Goal: Task Accomplishment & Management: Manage account settings

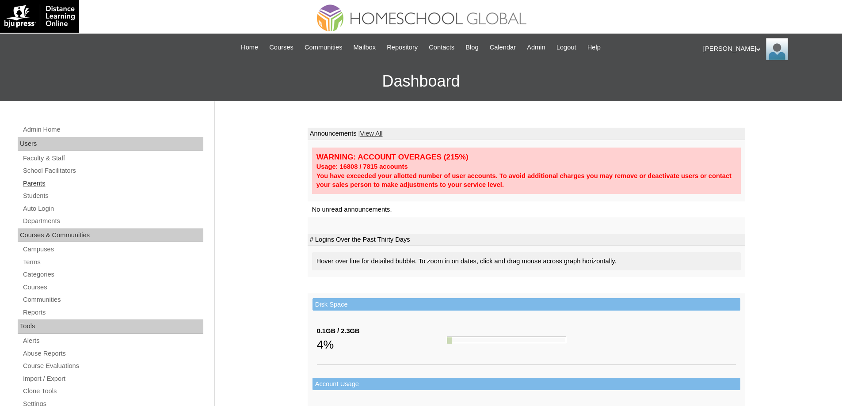
click at [45, 185] on link "Parents" at bounding box center [112, 183] width 181 height 11
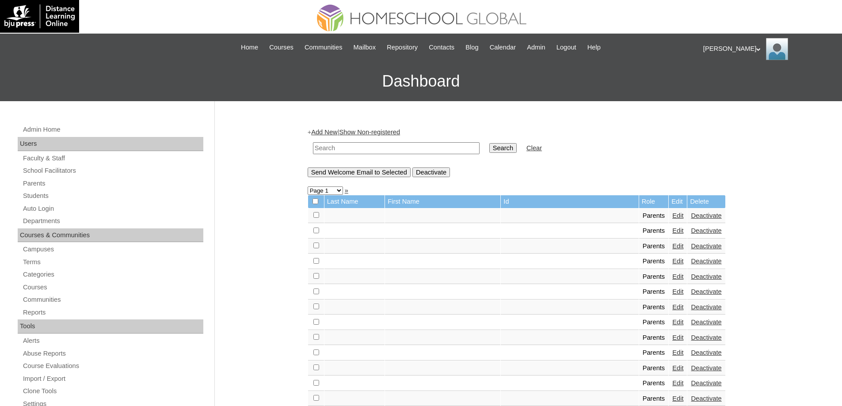
click at [417, 149] on input "text" at bounding box center [396, 148] width 167 height 12
paste input "MHP00303-TECHPH2020"
type input "MHP00303-TECHPH2020"
click at [508, 147] on input "Search" at bounding box center [502, 148] width 27 height 10
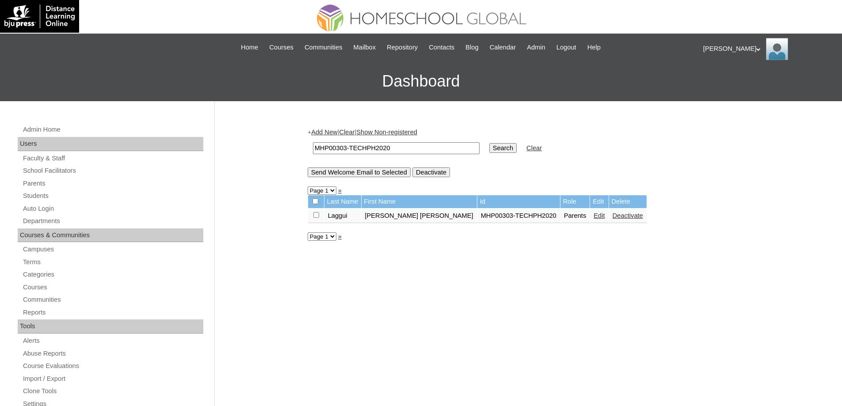
click at [594, 218] on link "Edit" at bounding box center [599, 215] width 11 height 7
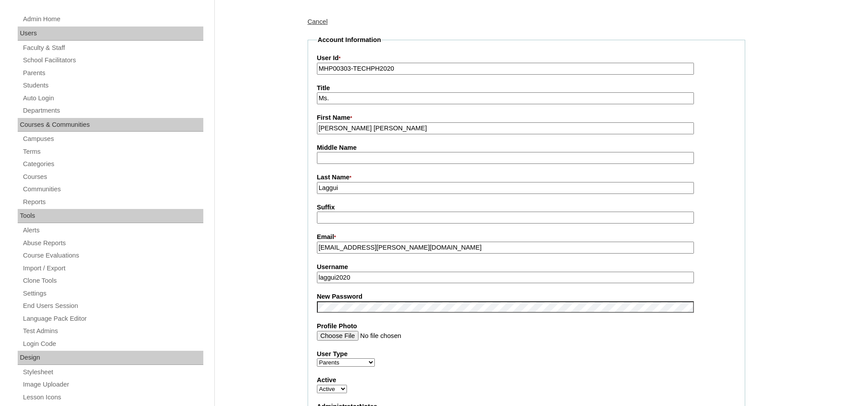
scroll to position [265, 0]
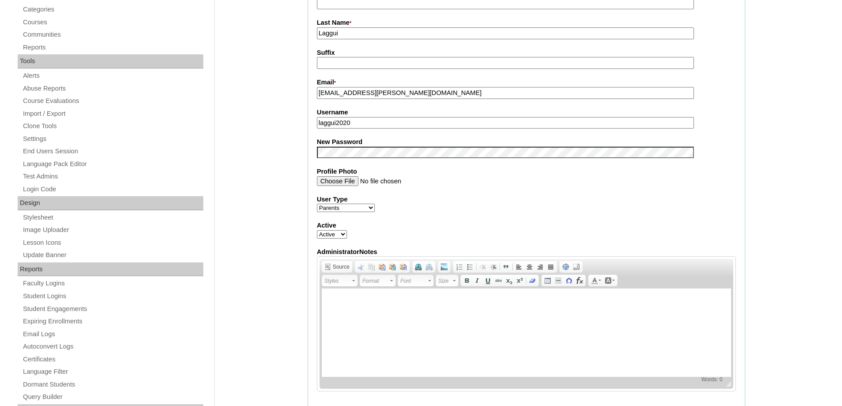
click at [258, 175] on div "Admin Home Users Faculty & Staff School Facilitators Parents Students Auto Logi…" at bounding box center [421, 360] width 842 height 1048
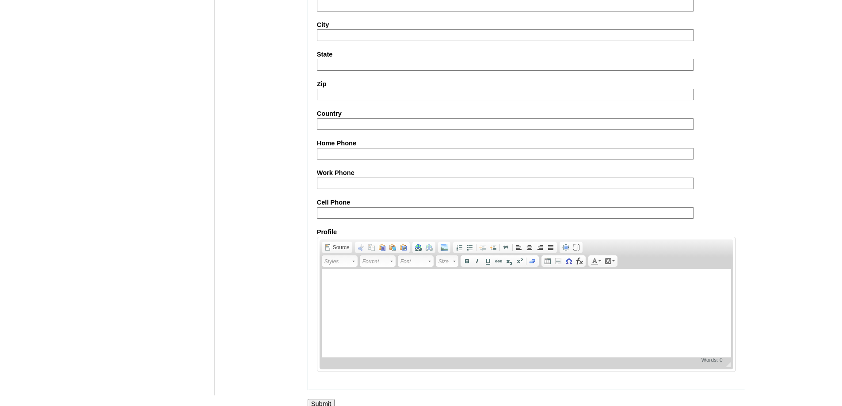
scroll to position [755, 0]
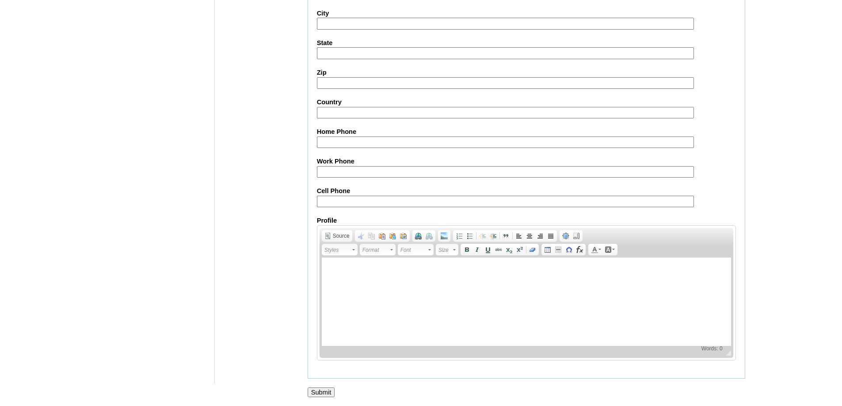
click at [328, 395] on input "Submit" at bounding box center [321, 393] width 27 height 10
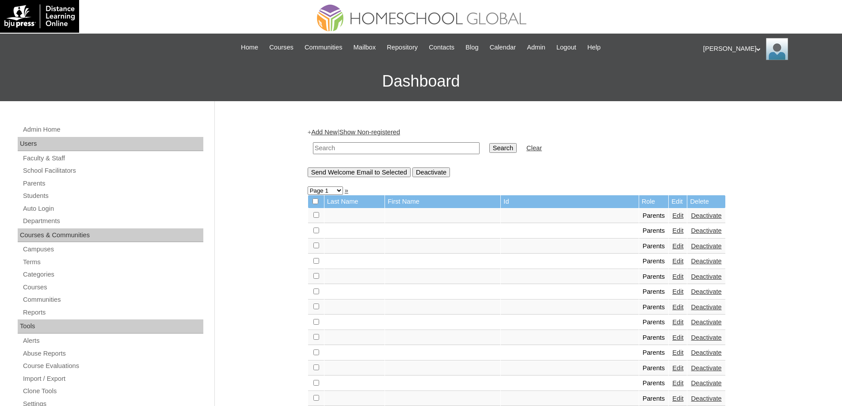
click at [46, 189] on div "Admin Home Users Faculty & Staff School Facilitators Parents Students Auto Logi…" at bounding box center [111, 410] width 197 height 572
click at [44, 195] on link "Students" at bounding box center [112, 196] width 181 height 11
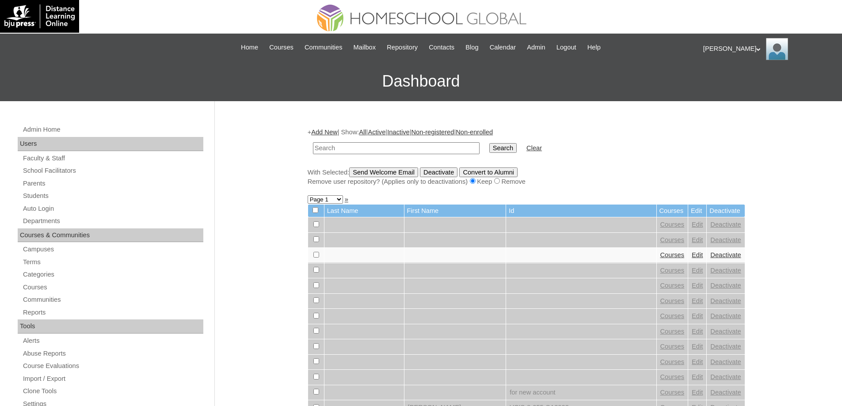
click at [406, 148] on input "text" at bounding box center [396, 148] width 167 height 12
type input "MHS0047-TECHPH2024"
click at [493, 149] on td "Search" at bounding box center [503, 148] width 36 height 21
click at [509, 148] on input "Search" at bounding box center [502, 148] width 27 height 10
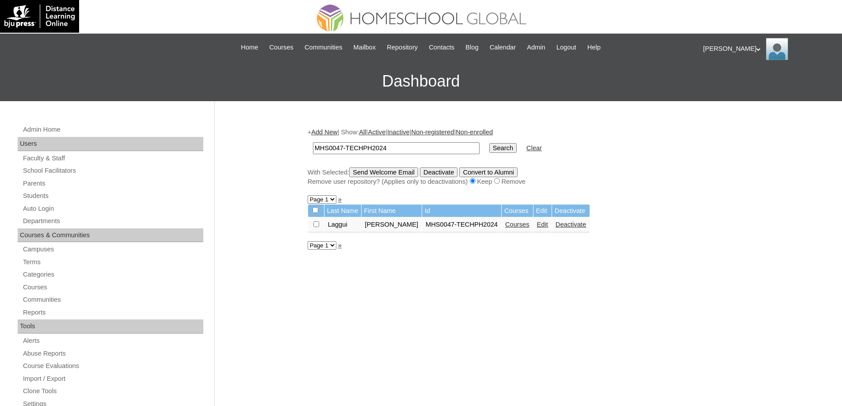
click at [542, 227] on link "Edit" at bounding box center [542, 224] width 11 height 7
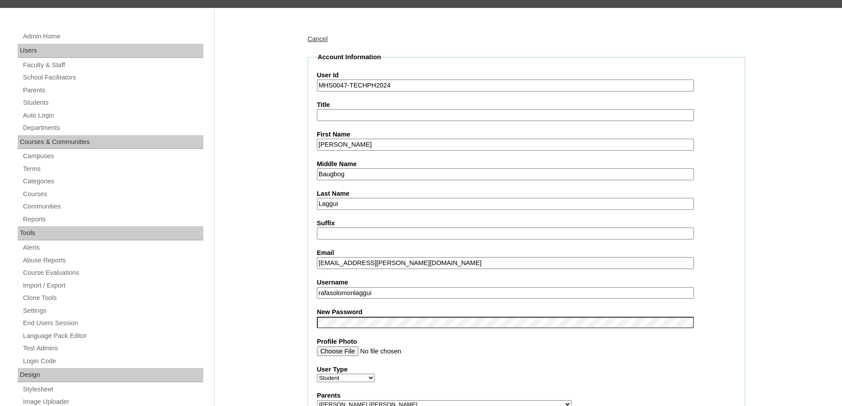
scroll to position [309, 0]
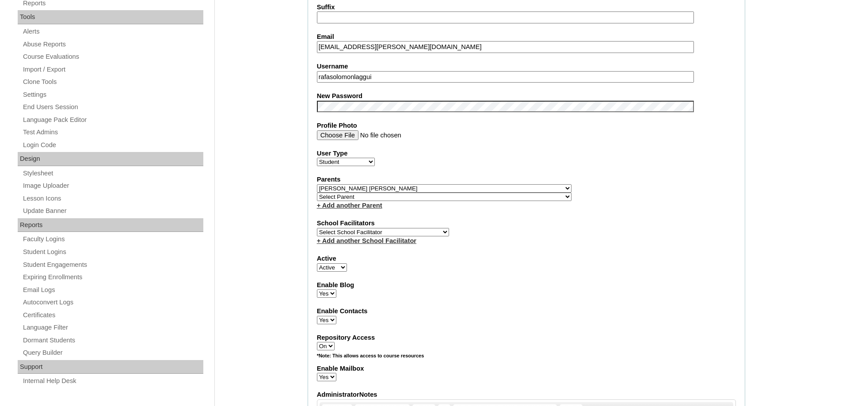
click at [300, 136] on div "Admin Home Users Faculty & Staff School Facilitators Parents Students Auto Logi…" at bounding box center [421, 409] width 842 height 1235
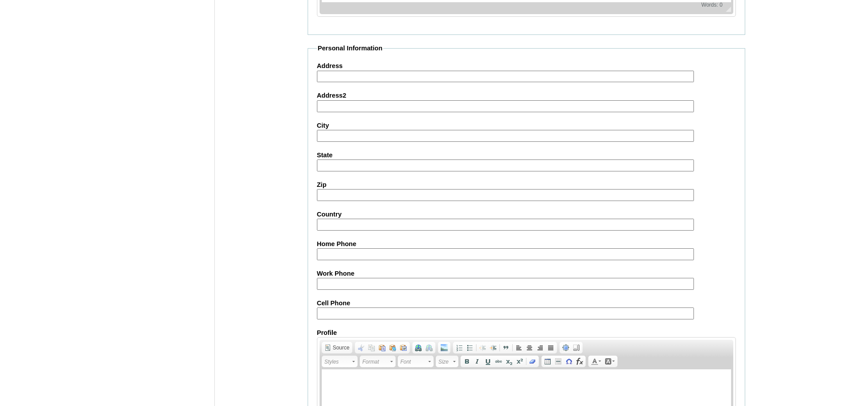
scroll to position [941, 0]
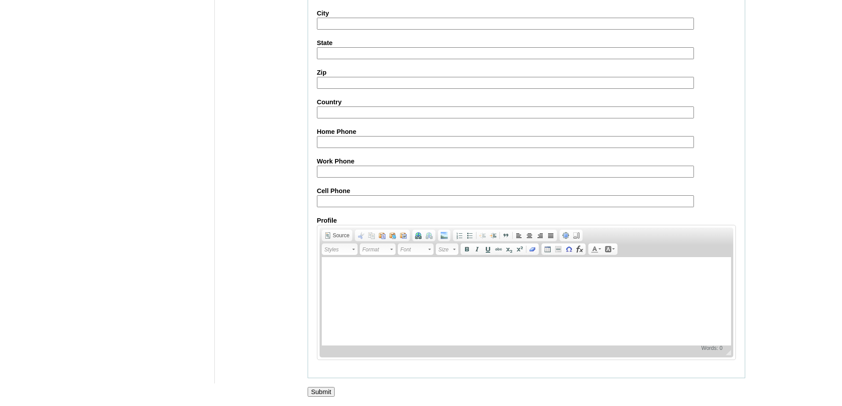
click at [318, 392] on input "Submit" at bounding box center [321, 392] width 27 height 10
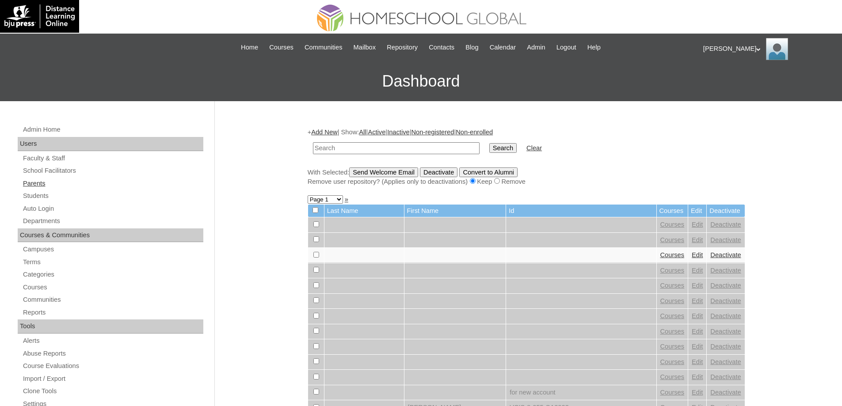
drag, startPoint x: 72, startPoint y: 191, endPoint x: 79, endPoint y: 188, distance: 7.9
click at [72, 191] on link "Students" at bounding box center [112, 196] width 181 height 11
drag, startPoint x: 432, startPoint y: 151, endPoint x: 461, endPoint y: 153, distance: 28.8
click at [432, 151] on input "text" at bounding box center [396, 148] width 167 height 12
type input "MHS0047-TECHPH2024"
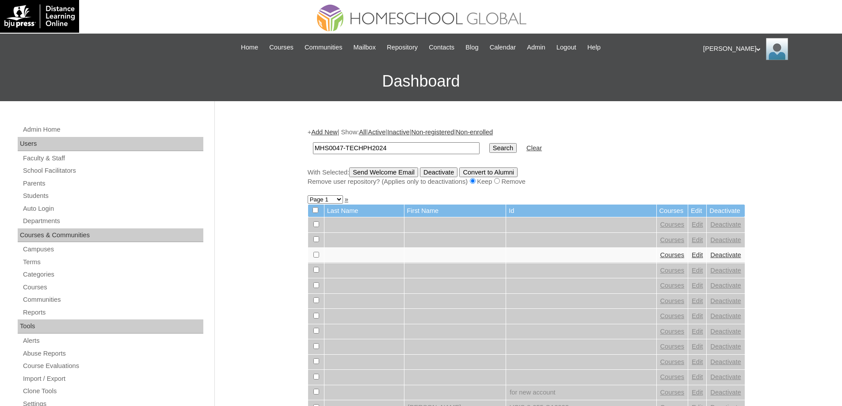
click at [511, 148] on input "Search" at bounding box center [502, 148] width 27 height 10
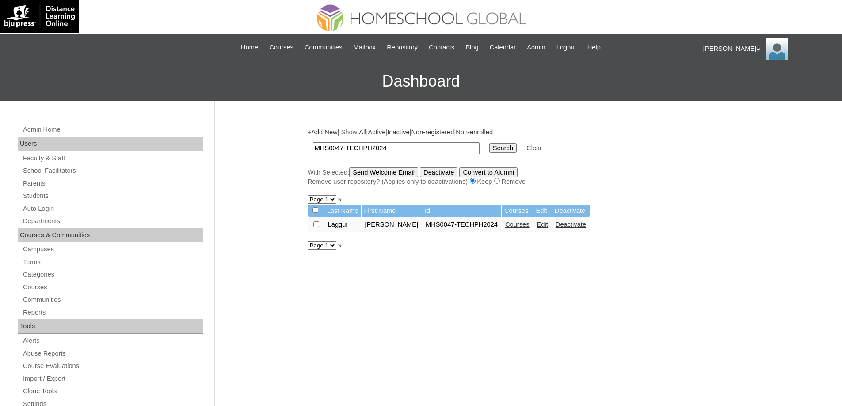
click at [521, 228] on link "Courses" at bounding box center [517, 224] width 24 height 7
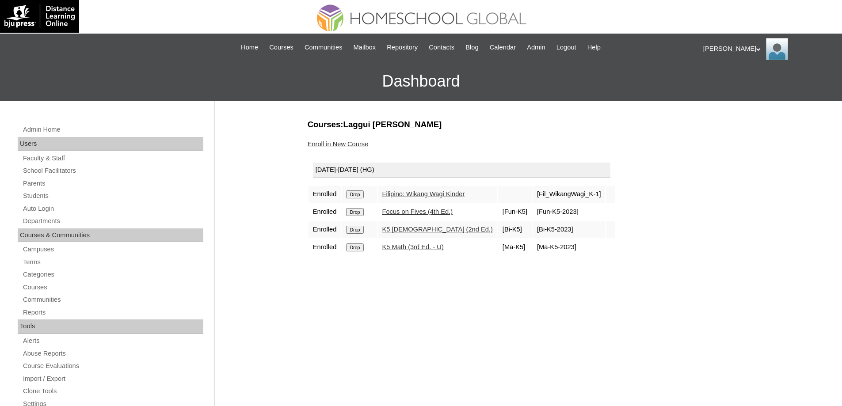
click at [352, 194] on input "Drop" at bounding box center [354, 195] width 17 height 8
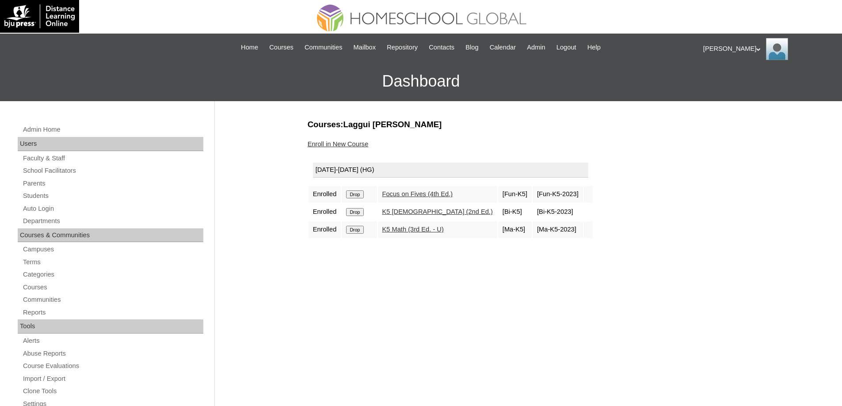
click at [362, 196] on input "Drop" at bounding box center [354, 195] width 17 height 8
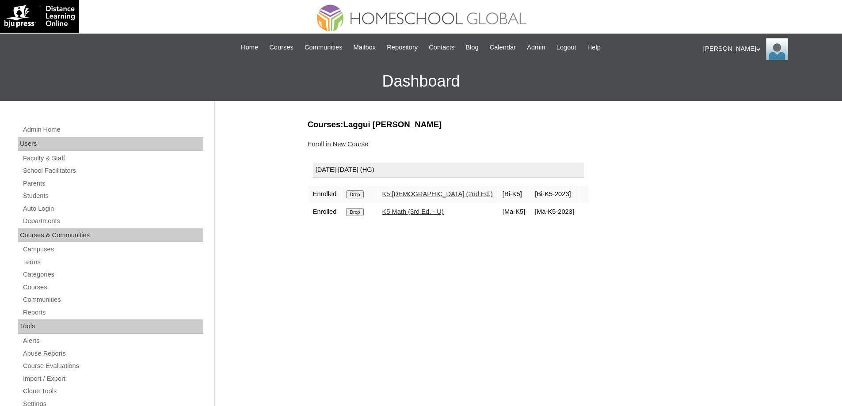
click at [362, 194] on input "Drop" at bounding box center [354, 195] width 17 height 8
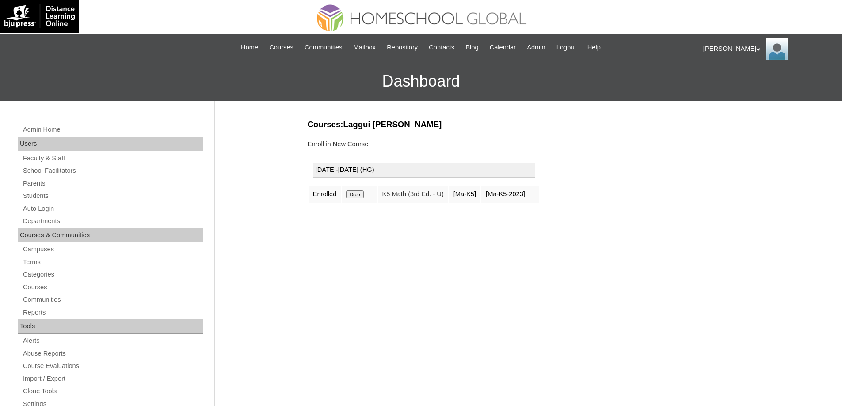
click at [358, 195] on input "Drop" at bounding box center [354, 195] width 17 height 8
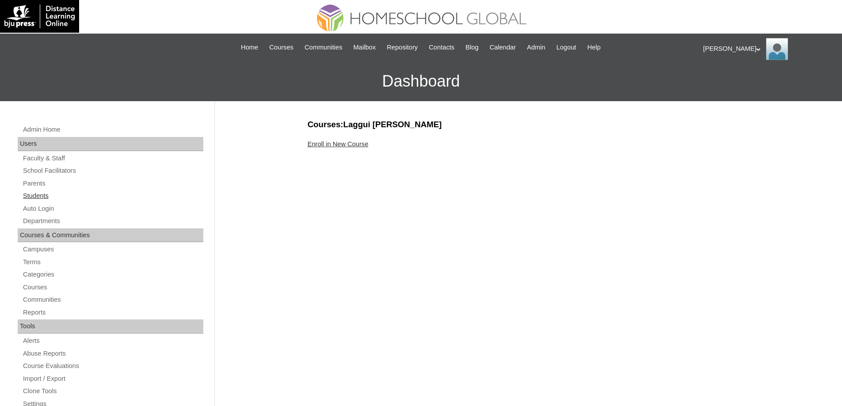
click at [62, 196] on link "Students" at bounding box center [112, 196] width 181 height 11
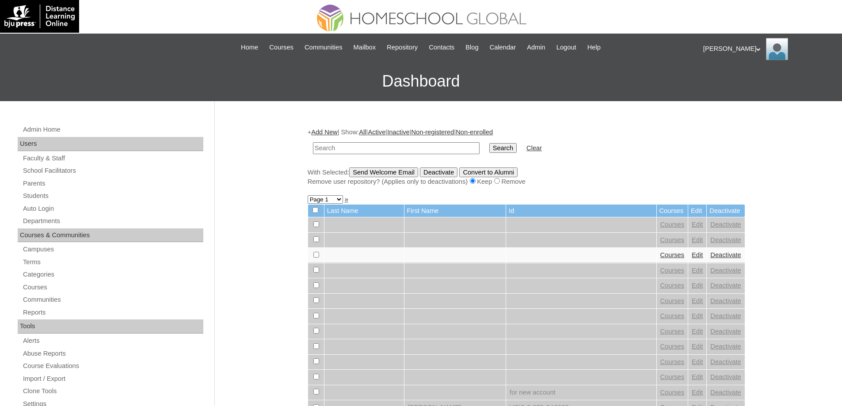
click at [386, 155] on td at bounding box center [396, 148] width 175 height 21
drag, startPoint x: 408, startPoint y: 149, endPoint x: 421, endPoint y: 149, distance: 12.4
click at [410, 149] on input "text" at bounding box center [396, 148] width 167 height 12
paste input "MHS0047-TECHPH2024"
type input "MHS0047-TECHPH2024"
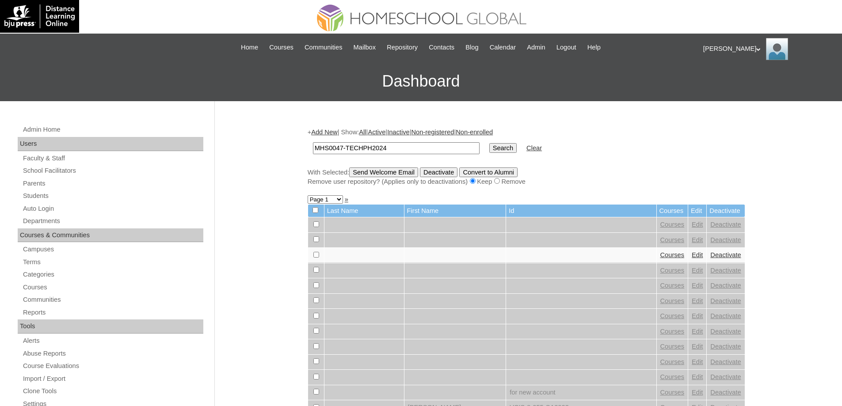
click at [509, 150] on input "Search" at bounding box center [502, 148] width 27 height 10
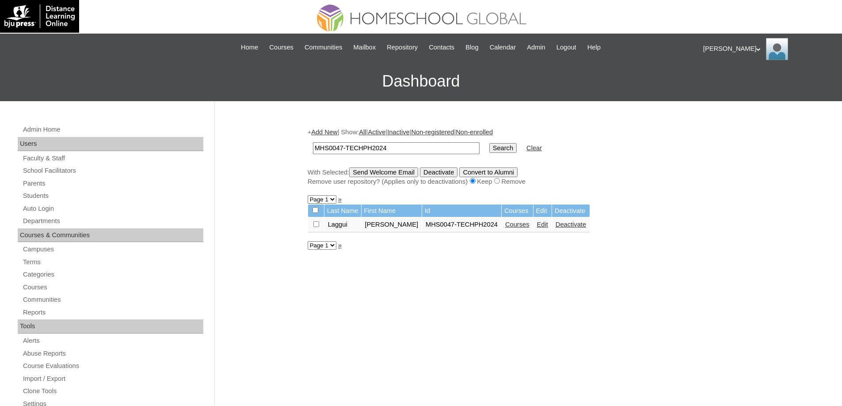
click at [541, 228] on link "Edit" at bounding box center [542, 224] width 11 height 7
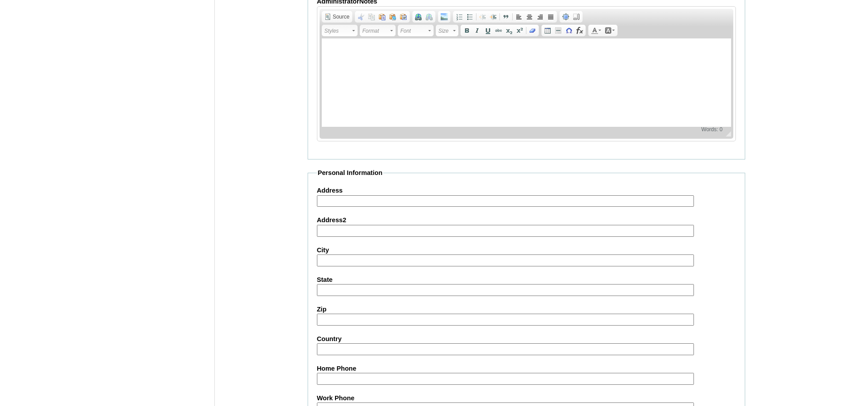
click at [283, 235] on div "Admin Home Users Faculty & Staff School Facilitators Parents Students Auto Logi…" at bounding box center [421, 15] width 842 height 1235
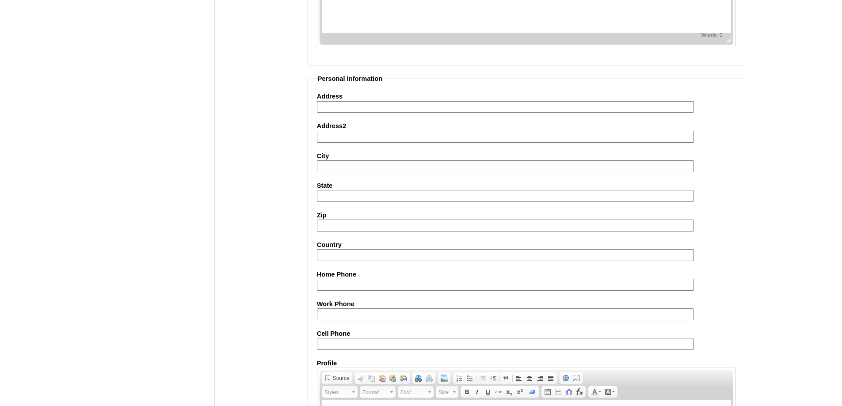
scroll to position [941, 0]
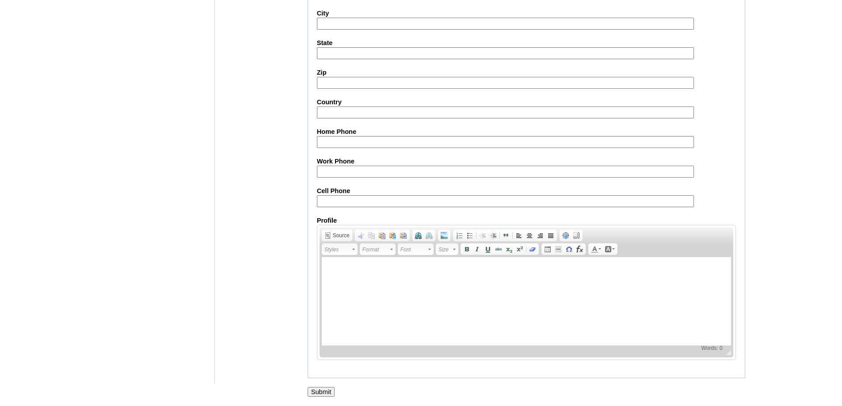
click at [319, 391] on input "Submit" at bounding box center [321, 392] width 27 height 10
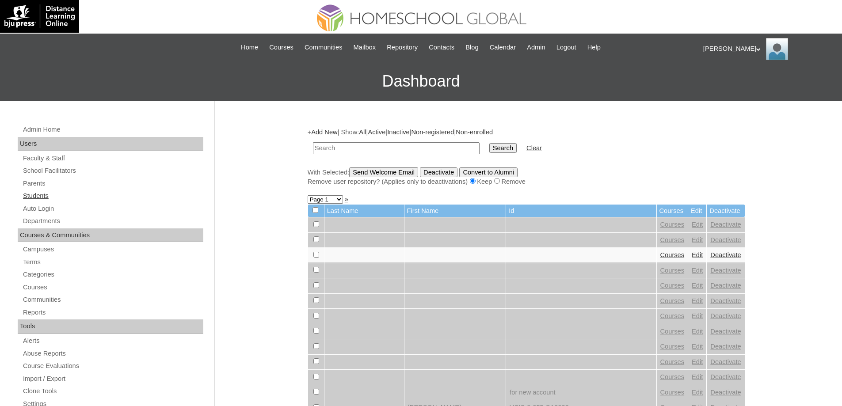
click at [84, 196] on link "Students" at bounding box center [112, 196] width 181 height 11
click at [378, 144] on input "text" at bounding box center [396, 148] width 167 height 12
type input "240003279"
click at [511, 149] on input "Search" at bounding box center [502, 148] width 27 height 10
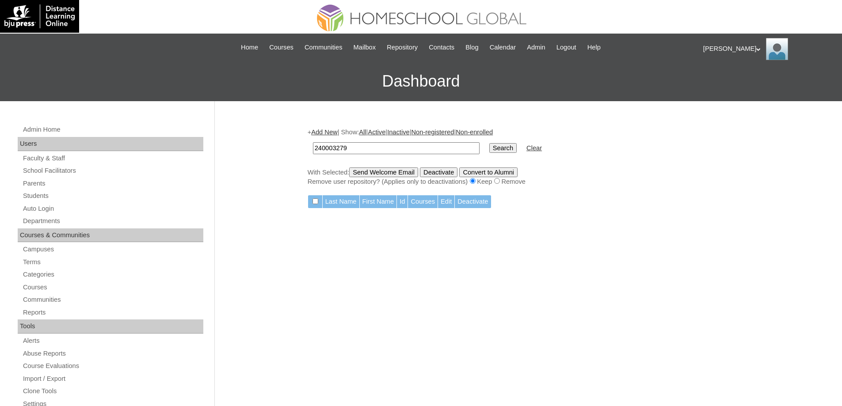
drag, startPoint x: 415, startPoint y: 148, endPoint x: 234, endPoint y: 149, distance: 181.7
click at [240, 149] on div "Admin Home Users Faculty & Staff School Facilitators Parents Students Auto Logi…" at bounding box center [421, 406] width 842 height 610
paste input "MHS0047-TECHPH2024"
type input "MHS0047-TECHPH2024"
click at [510, 151] on input "Search" at bounding box center [502, 148] width 27 height 10
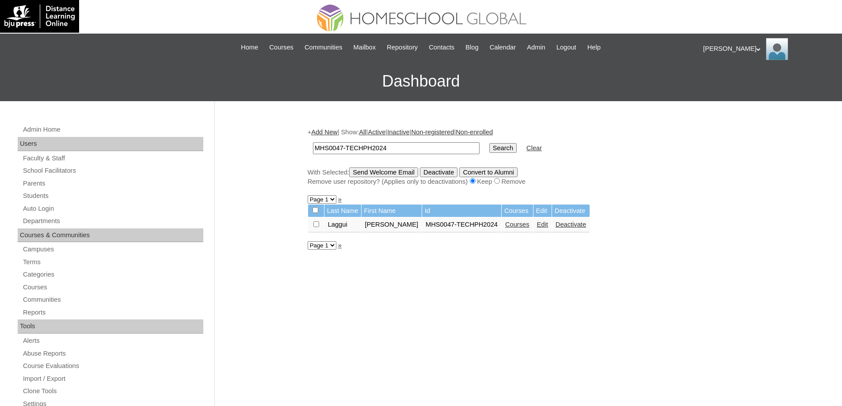
click at [520, 228] on link "Courses" at bounding box center [517, 224] width 24 height 7
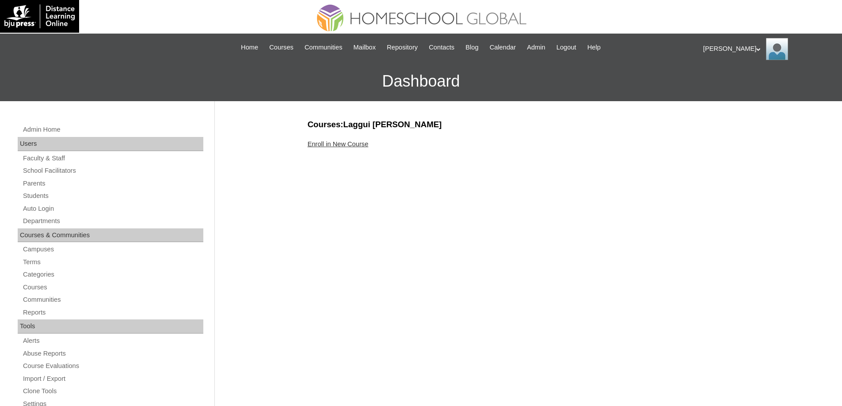
click at [340, 147] on link "Enroll in New Course" at bounding box center [338, 144] width 61 height 7
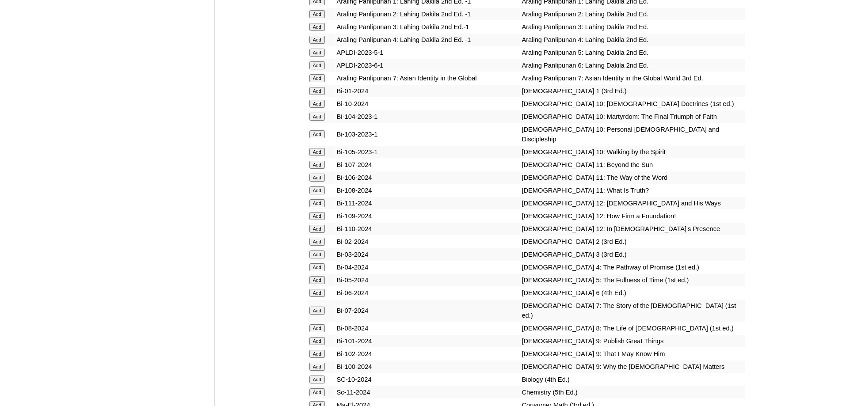
scroll to position [2254, 0]
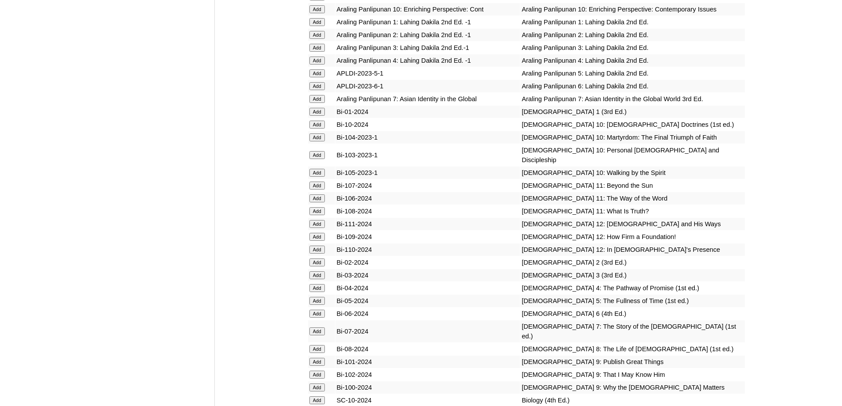
click at [314, 116] on input "Add" at bounding box center [316, 112] width 15 height 8
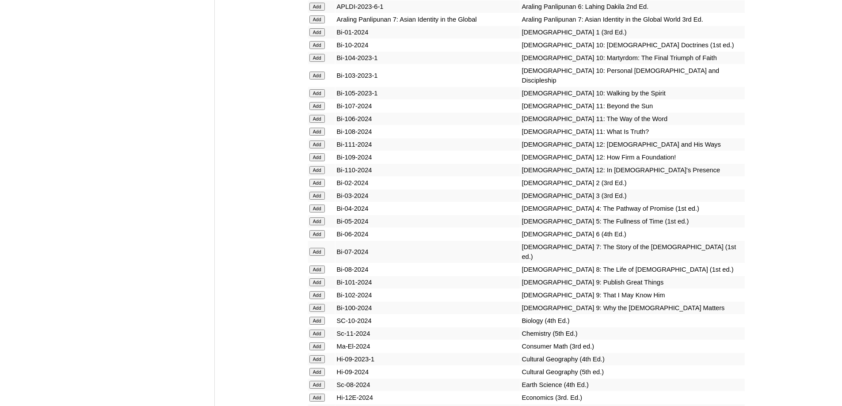
scroll to position [2519, 0]
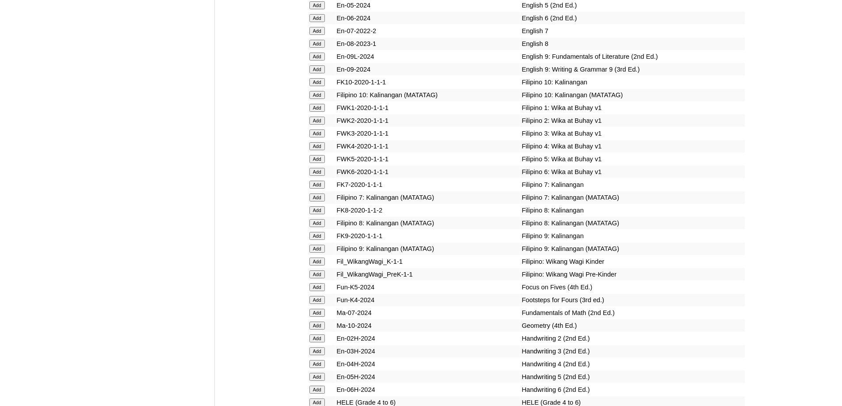
scroll to position [2862, 0]
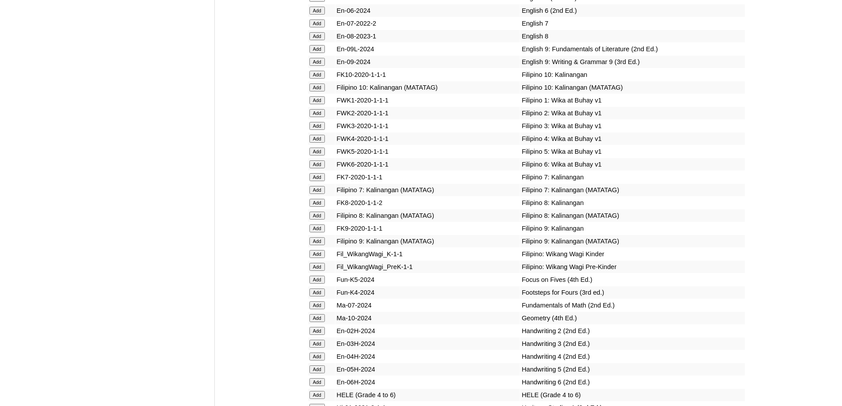
click at [316, 104] on input "Add" at bounding box center [316, 100] width 15 height 8
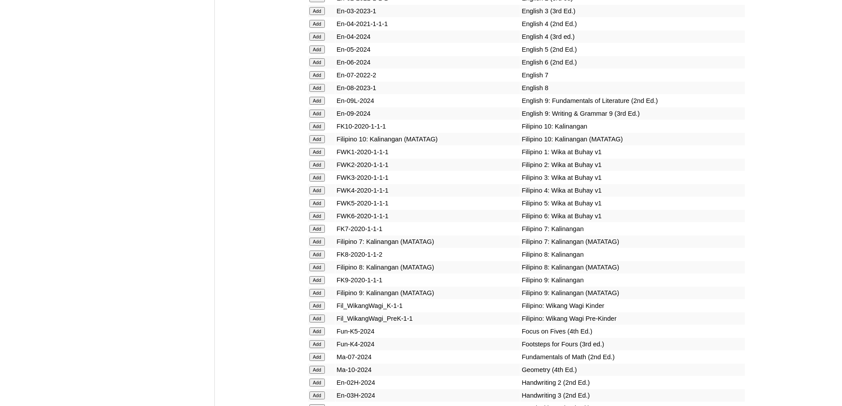
scroll to position [2774, 0]
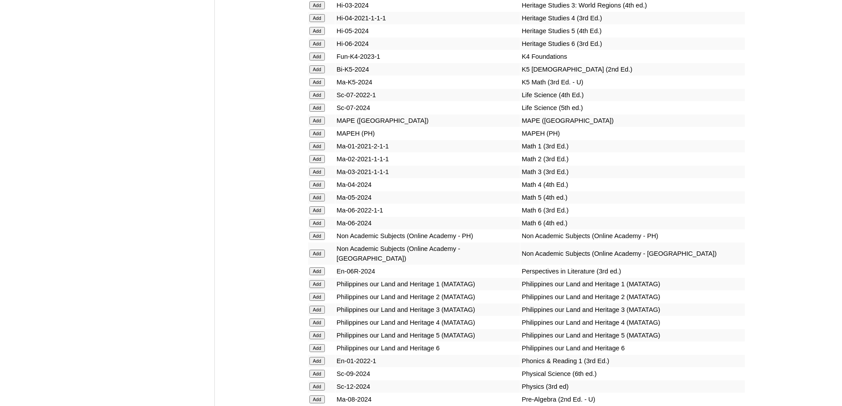
scroll to position [3337, 0]
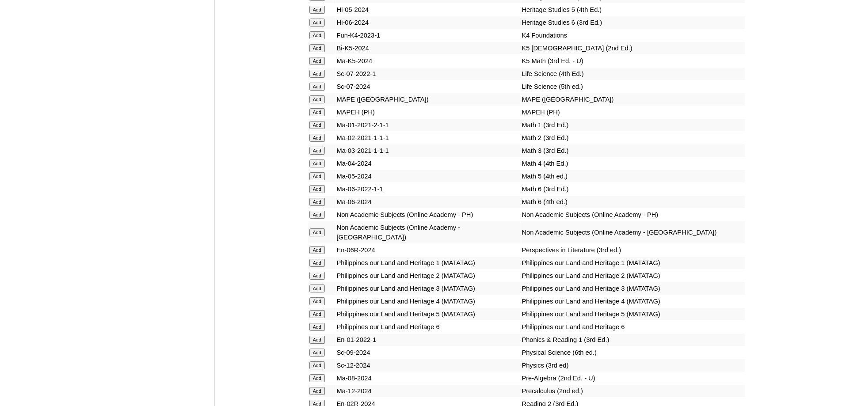
click at [316, 116] on input "Add" at bounding box center [316, 112] width 15 height 8
click at [316, 129] on input "Add" at bounding box center [316, 125] width 15 height 8
click at [320, 267] on input "Add" at bounding box center [316, 263] width 15 height 8
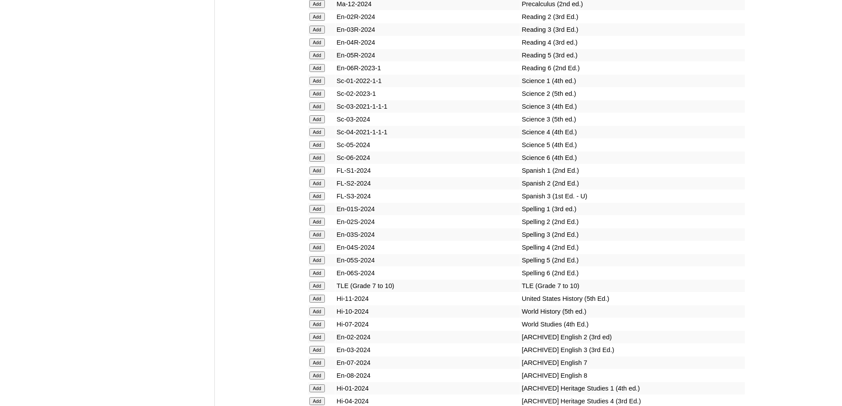
scroll to position [3764, 0]
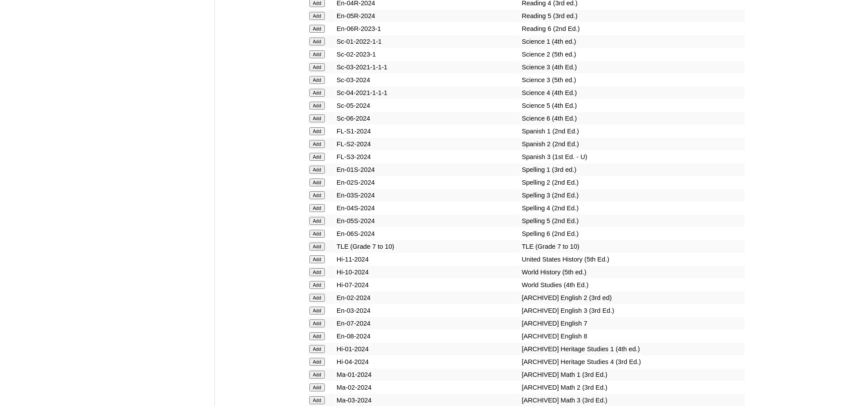
click at [314, 174] on input "Add" at bounding box center [316, 170] width 15 height 8
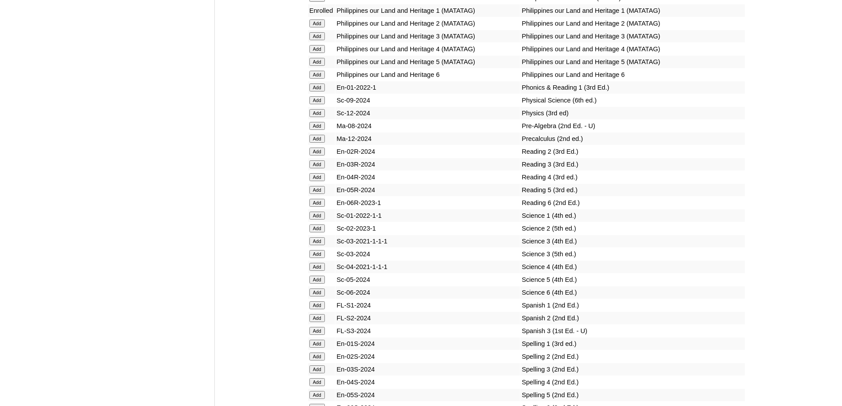
scroll to position [3587, 0]
click at [316, 94] on input "Add" at bounding box center [316, 90] width 15 height 8
click at [324, 222] on input "Add" at bounding box center [316, 218] width 15 height 8
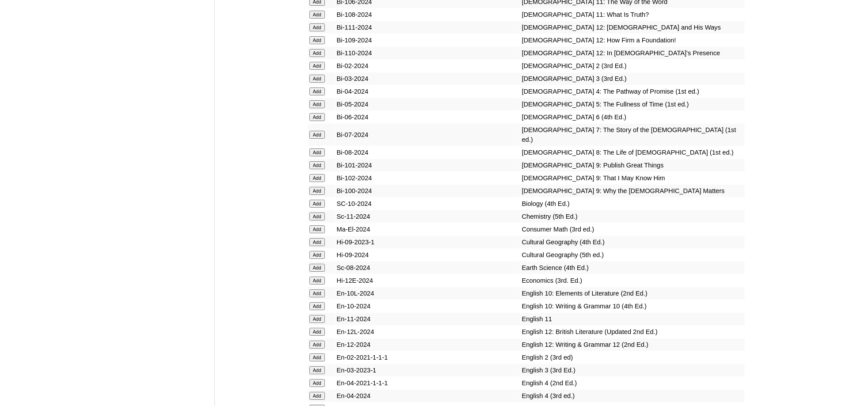
scroll to position [2394, 0]
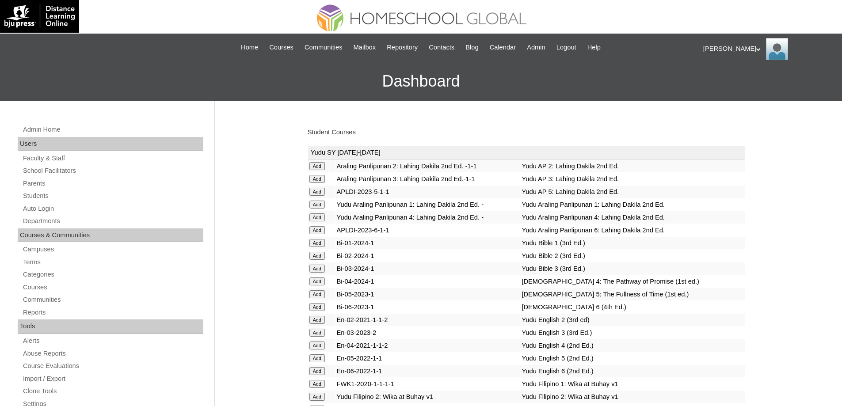
click at [346, 128] on div "Student Courses" at bounding box center [527, 132] width 438 height 9
click at [346, 131] on link "Student Courses" at bounding box center [332, 132] width 48 height 7
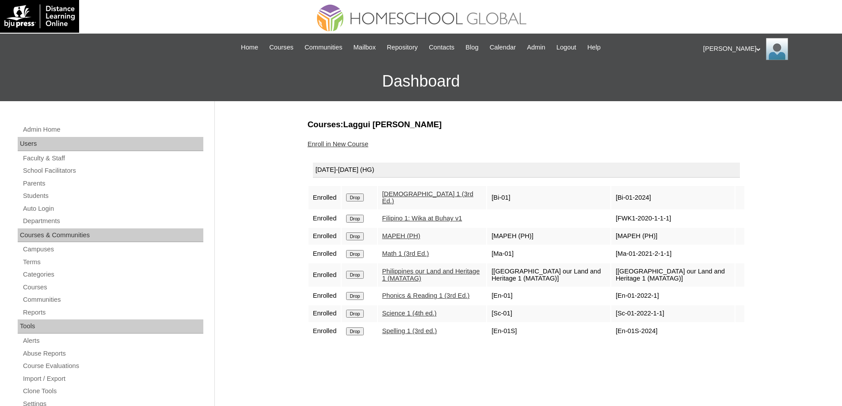
click at [348, 145] on link "Enroll in New Course" at bounding box center [338, 144] width 61 height 7
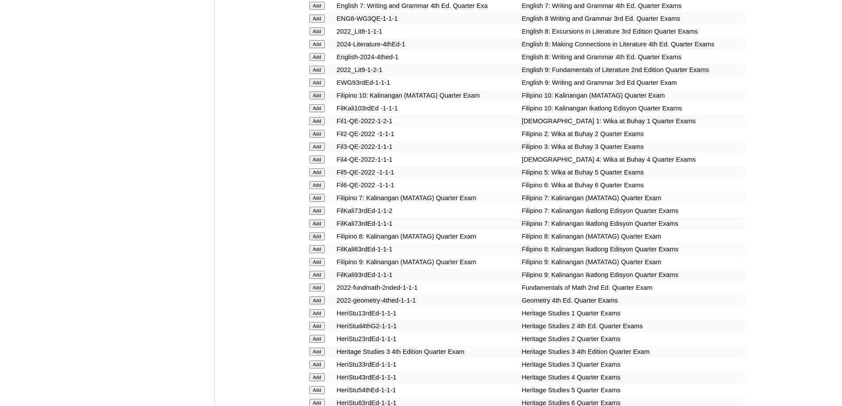
scroll to position [1282, 0]
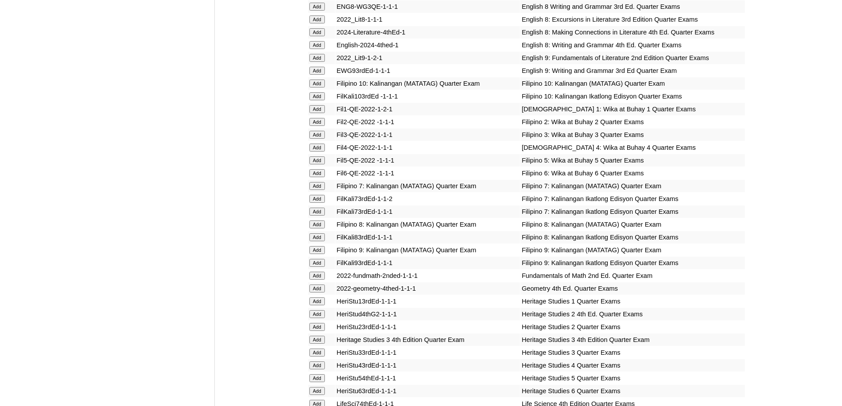
click at [320, 113] on input "Add" at bounding box center [316, 109] width 15 height 8
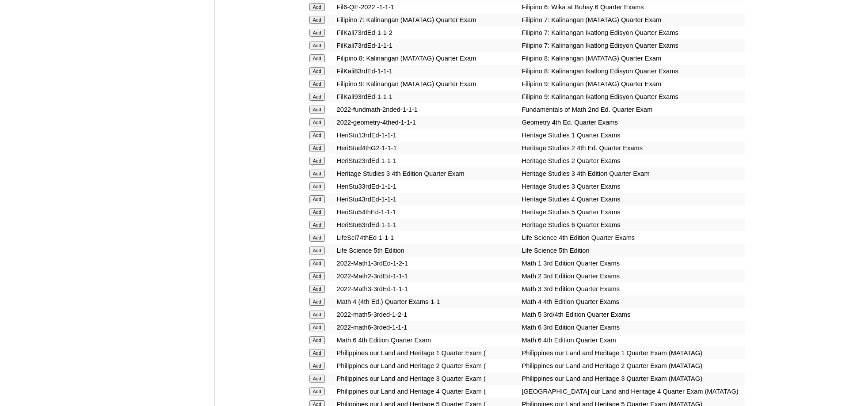
scroll to position [1503, 0]
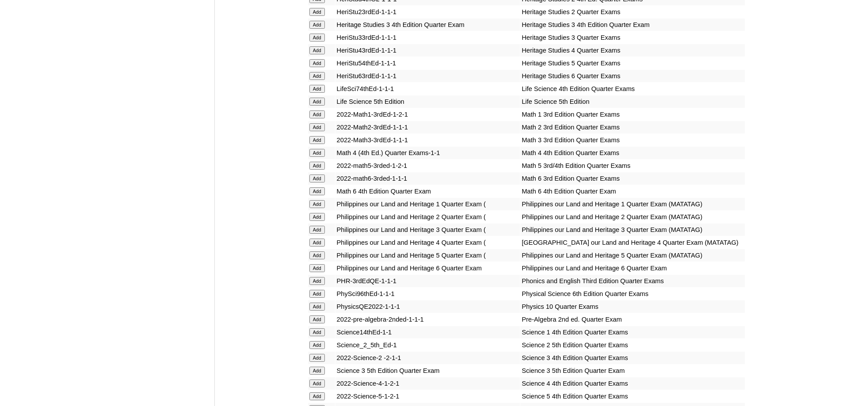
scroll to position [1608, 0]
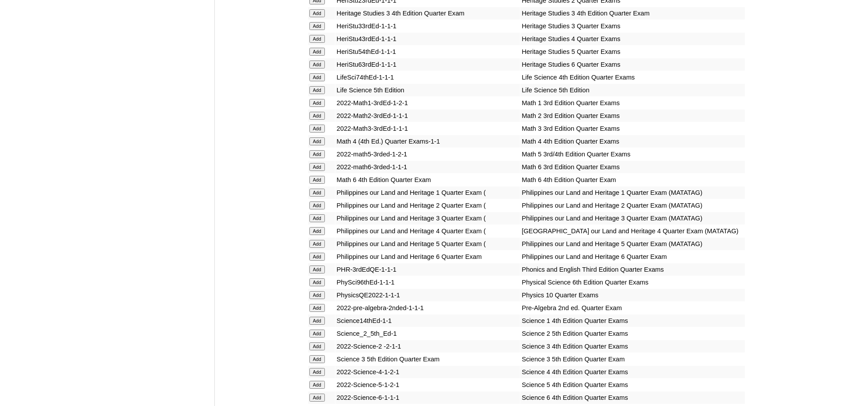
drag, startPoint x: 319, startPoint y: 143, endPoint x: 319, endPoint y: 148, distance: 4.9
click at [319, 107] on input "Add" at bounding box center [316, 103] width 15 height 8
click at [318, 197] on input "Add" at bounding box center [316, 193] width 15 height 8
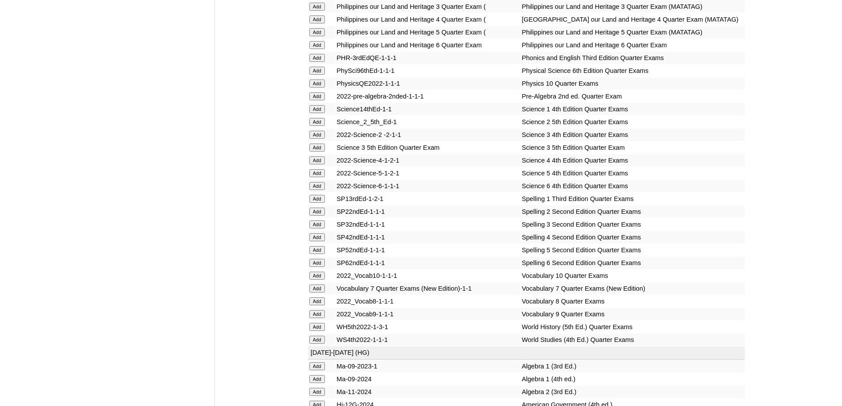
scroll to position [1874, 0]
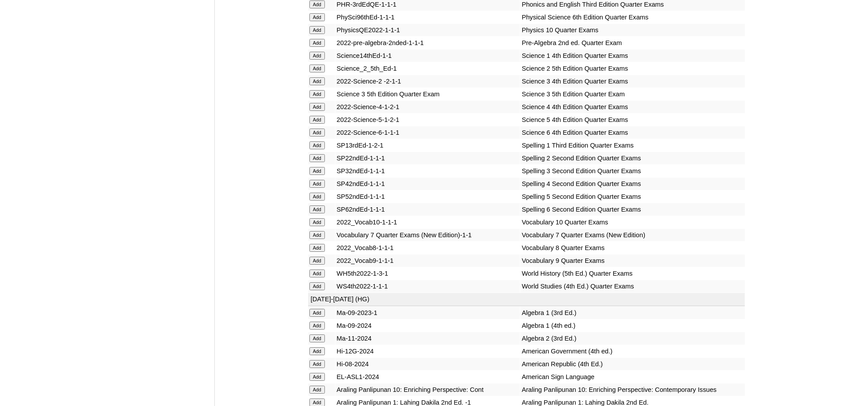
click at [312, 8] on input "Add" at bounding box center [316, 4] width 15 height 8
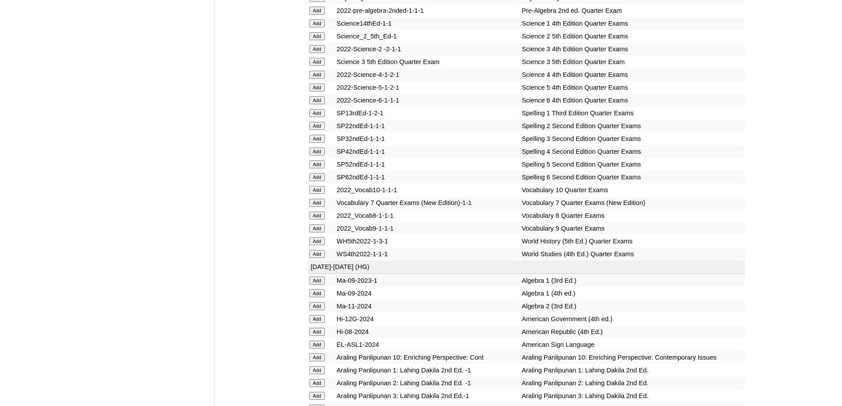
scroll to position [1949, 0]
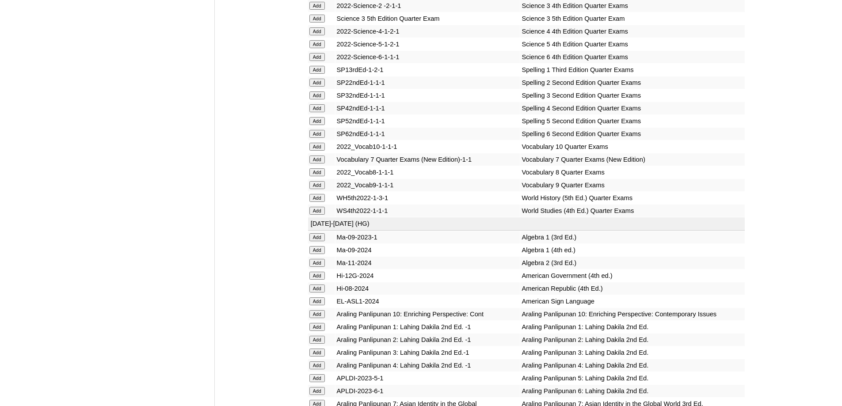
click at [316, 74] on input "Add" at bounding box center [316, 70] width 15 height 8
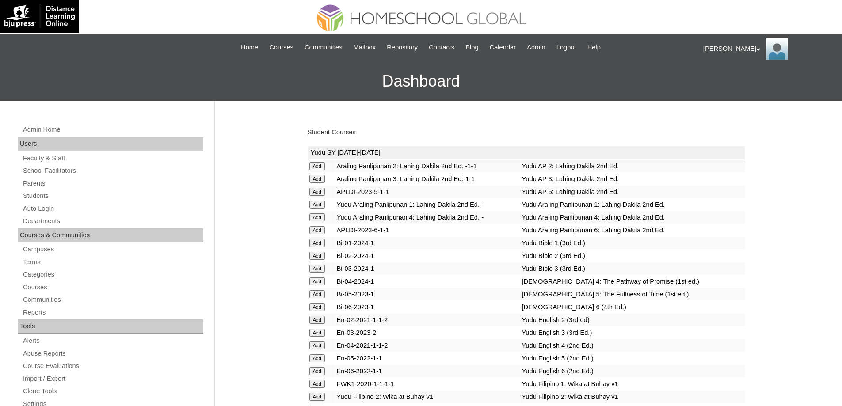
click at [356, 134] on link "Student Courses" at bounding box center [332, 132] width 48 height 7
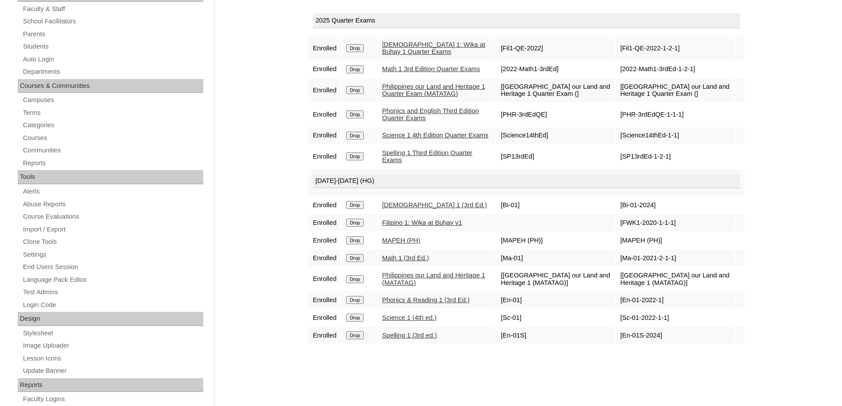
scroll to position [133, 0]
